Goal: Information Seeking & Learning: Learn about a topic

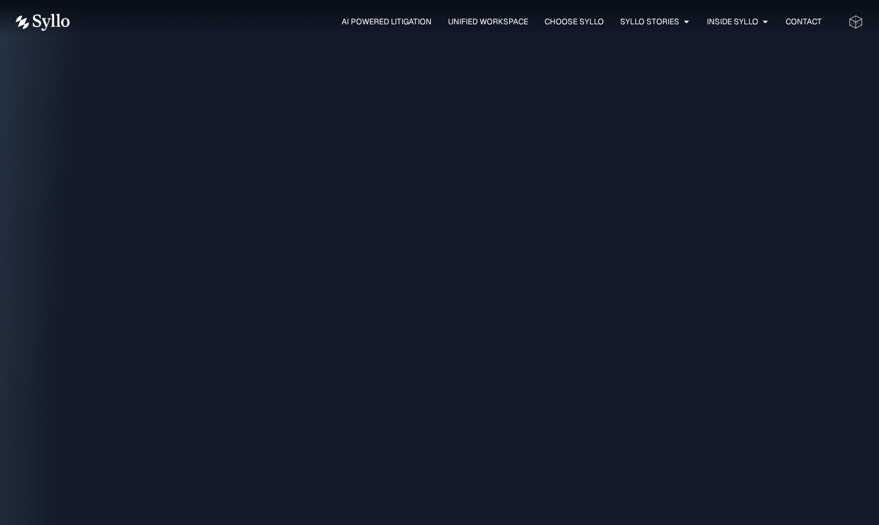
scroll to position [1812, 0]
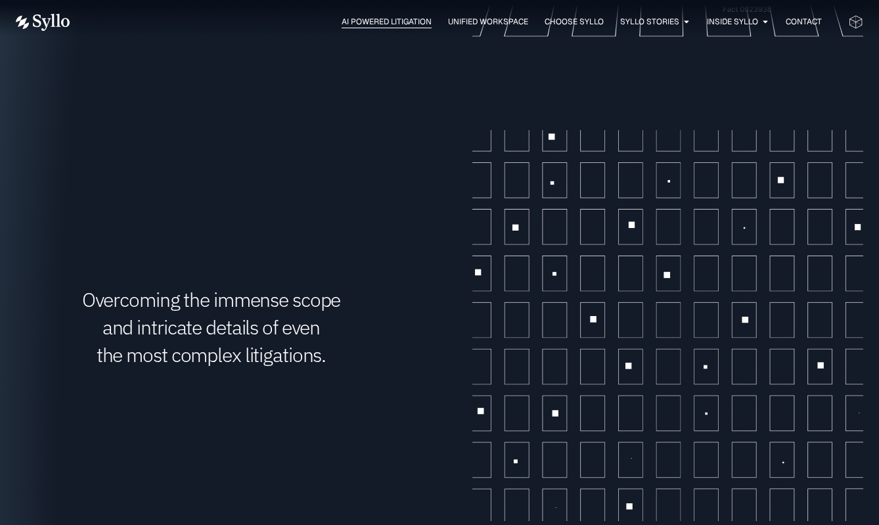
click at [345, 24] on span "AI Powered Litigation" at bounding box center [387, 22] width 90 height 12
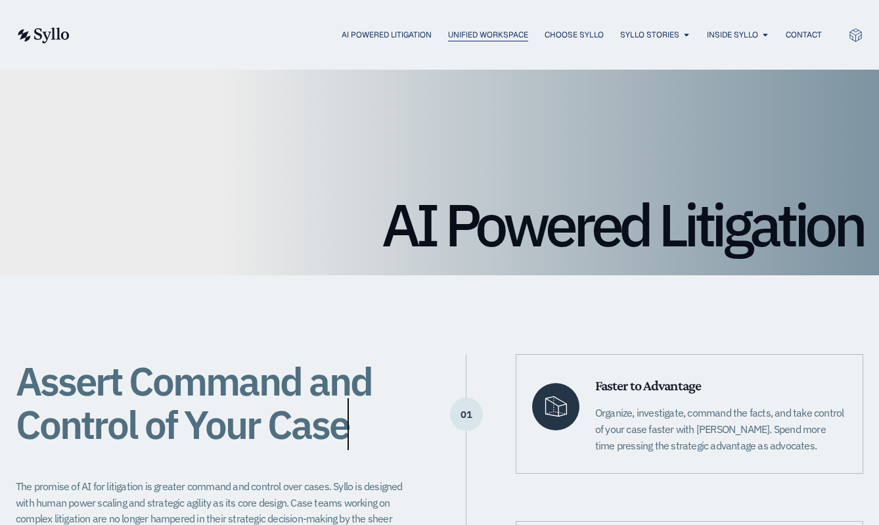
click at [459, 35] on span "Unified Workspace" at bounding box center [488, 35] width 80 height 12
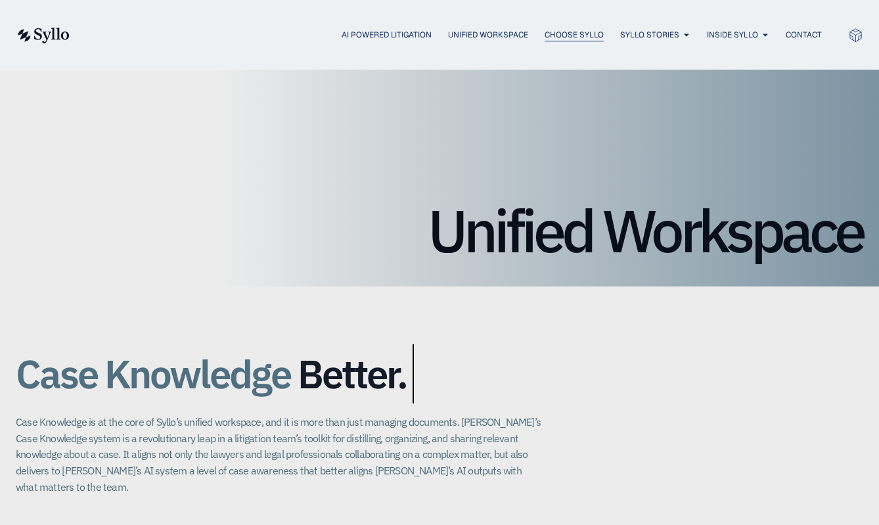
click at [566, 37] on span "Choose Syllo" at bounding box center [574, 35] width 59 height 12
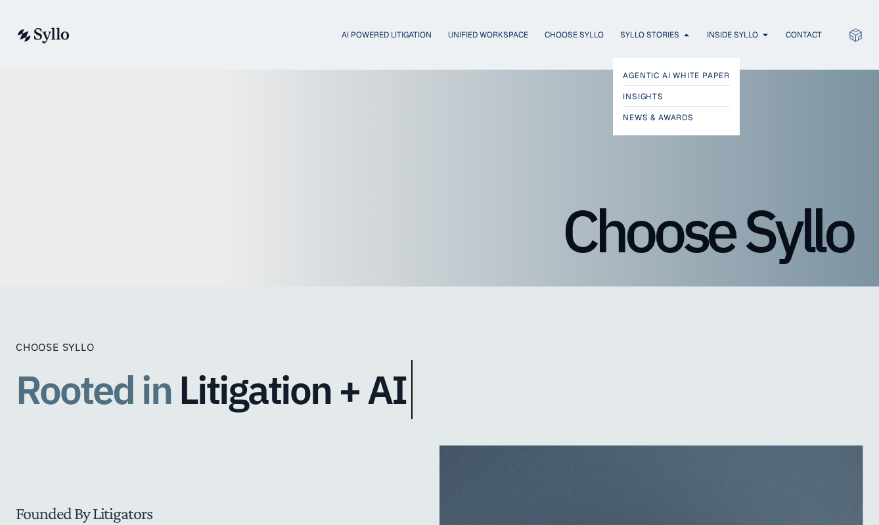
click at [636, 43] on div "Agentic AI White Paper Insights News & Awards" at bounding box center [439, 88] width 879 height 94
click at [717, 50] on div "Agentic AI White Paper Insights News & Awards" at bounding box center [439, 88] width 879 height 94
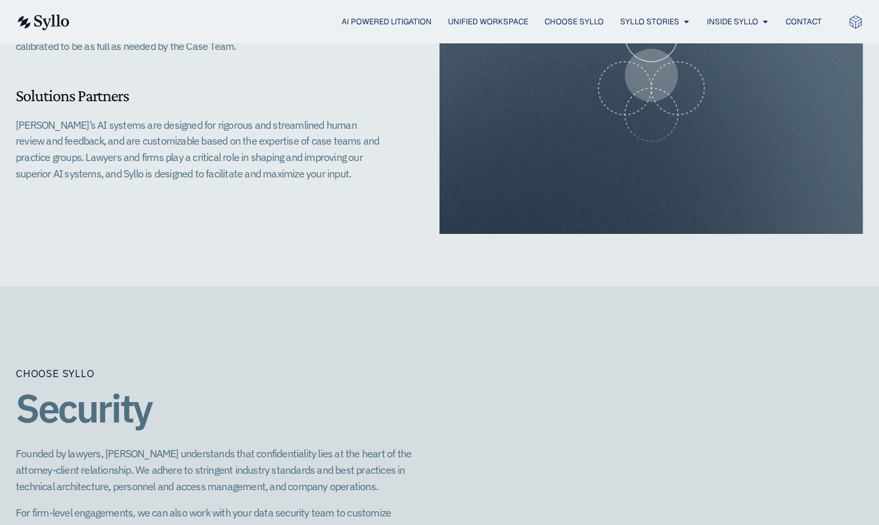
scroll to position [1332, 0]
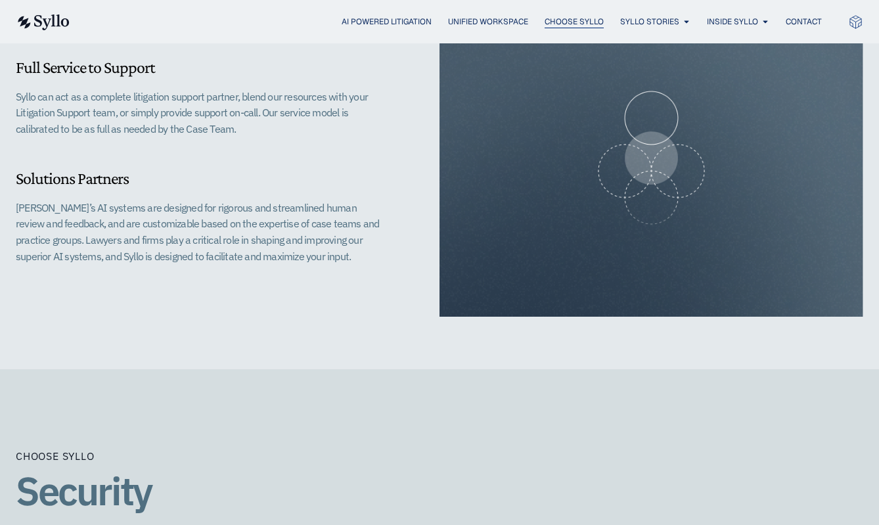
click at [566, 22] on span "Choose Syllo" at bounding box center [574, 22] width 59 height 12
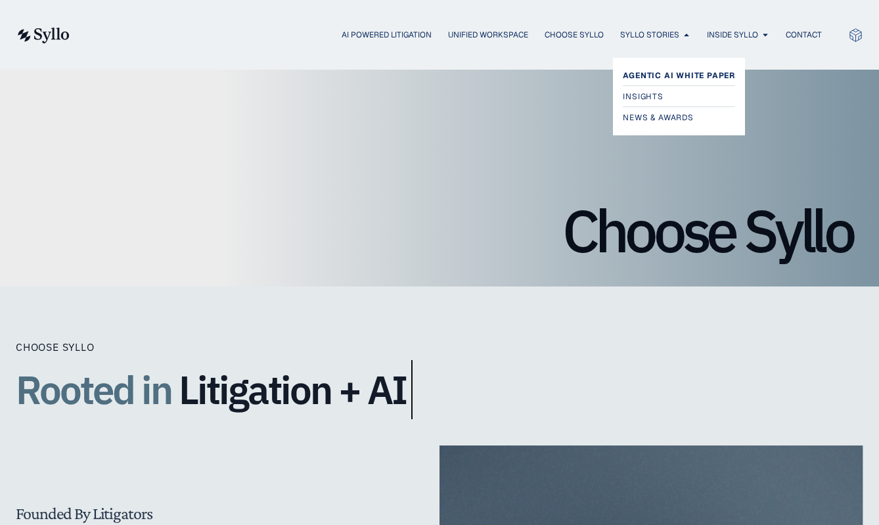
click at [629, 80] on span "Agentic AI White Paper" at bounding box center [679, 76] width 112 height 16
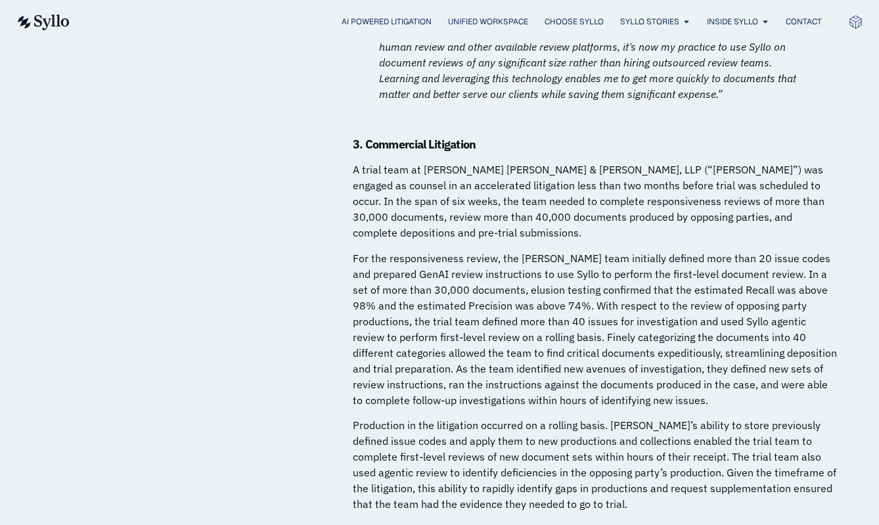
scroll to position [5302, 0]
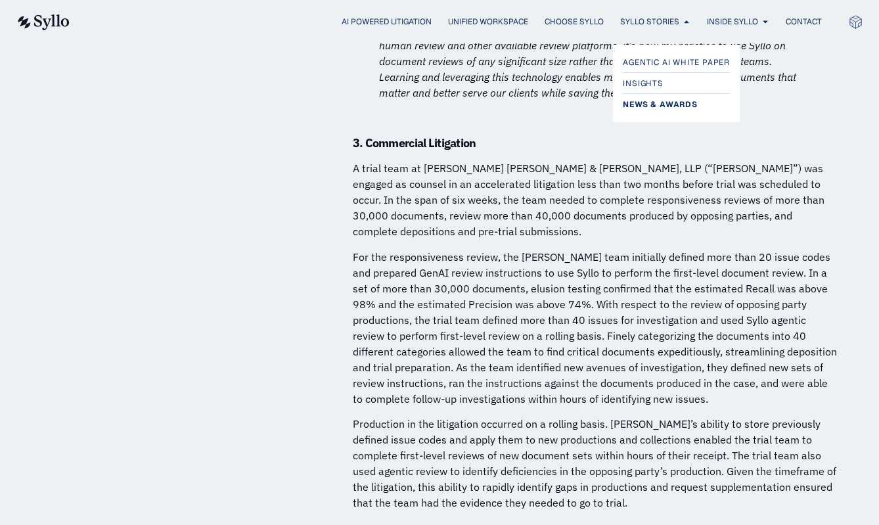
click at [652, 104] on span "News & Awards" at bounding box center [660, 105] width 74 height 16
